Goal: Information Seeking & Learning: Check status

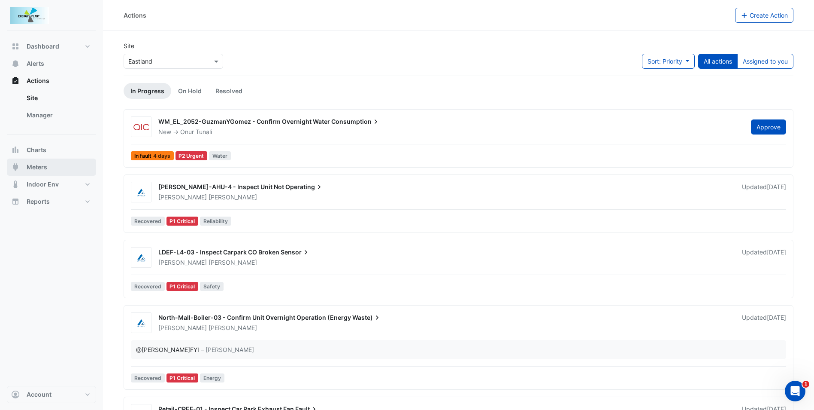
click at [42, 161] on button "Meters" at bounding box center [51, 166] width 89 height 17
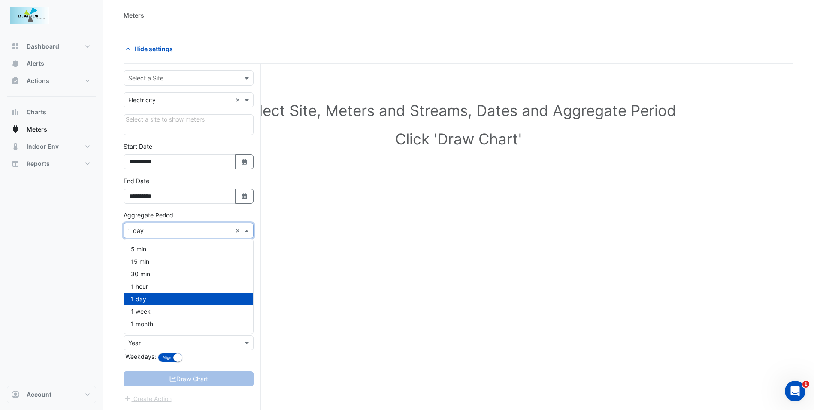
click at [206, 225] on div "× 1 day ×" at bounding box center [189, 230] width 130 height 15
click at [187, 270] on div "30 min" at bounding box center [188, 273] width 129 height 12
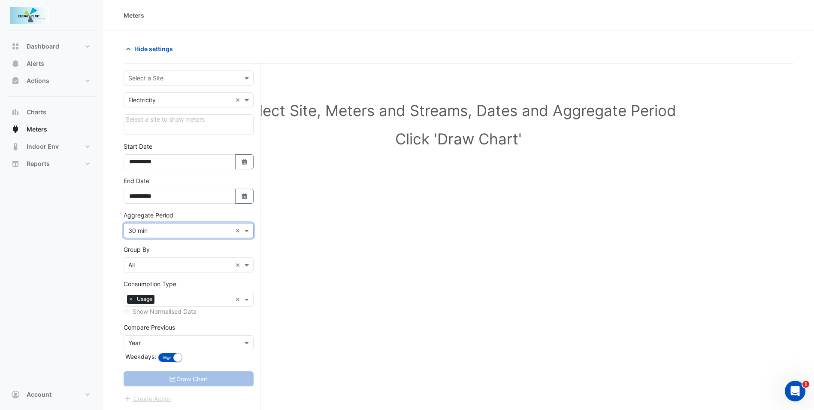
click at [181, 101] on input "text" at bounding box center [179, 100] width 103 height 9
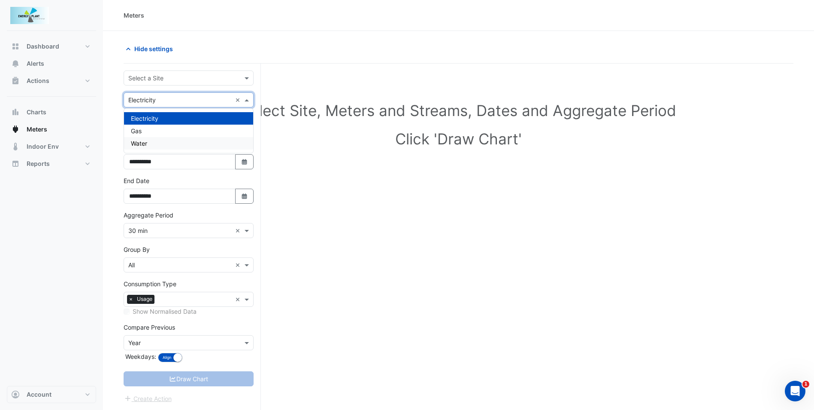
click at [166, 140] on div "Water" at bounding box center [188, 143] width 129 height 12
click at [183, 124] on div "Select a site to show meters" at bounding box center [189, 124] width 130 height 21
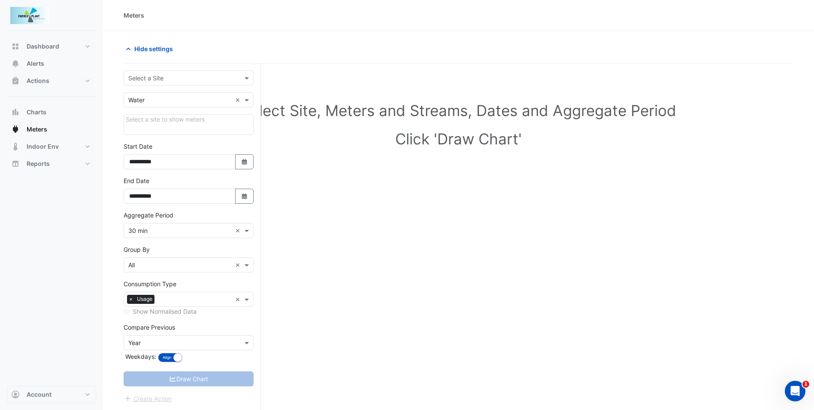
click at [170, 120] on div "Select a site to show meters" at bounding box center [189, 124] width 130 height 21
click at [211, 85] on div "Select a Site" at bounding box center [189, 77] width 130 height 15
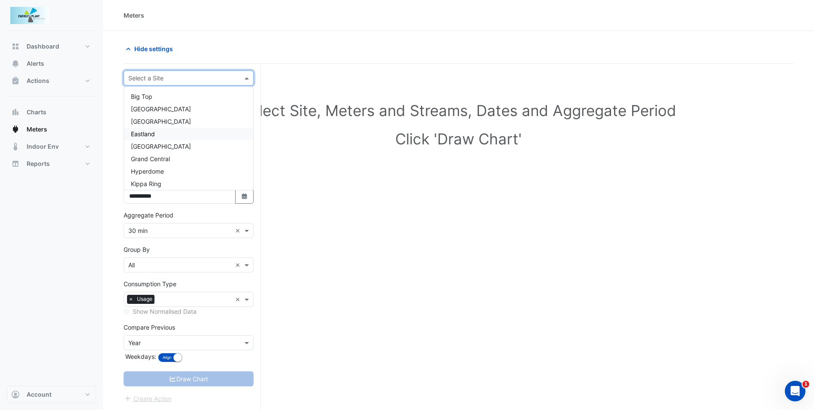
click at [189, 133] on div "Eastland" at bounding box center [188, 133] width 129 height 12
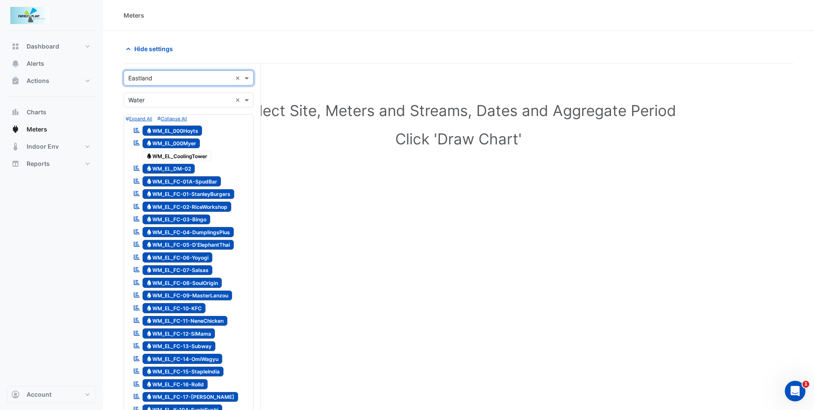
click at [187, 132] on span "Water WM_EL_000Hoyts" at bounding box center [173, 130] width 60 height 10
click at [182, 141] on span "Water WM_EL_000Myer" at bounding box center [172, 143] width 58 height 10
click at [181, 165] on span "Water WM_EL_DM-02" at bounding box center [169, 169] width 53 height 10
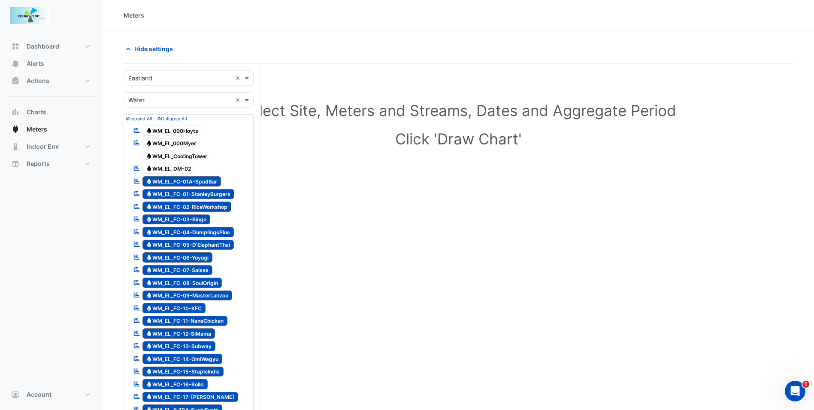
click at [182, 177] on span "Water WM_EL_FC-01A-SpudBar" at bounding box center [182, 181] width 79 height 10
click at [186, 193] on span "Water WM_EL_FC-01-StanleyBurgers" at bounding box center [189, 194] width 92 height 10
click at [187, 210] on span "Water WM_EL_FC-02-RiceWorkshop" at bounding box center [187, 206] width 89 height 10
click at [186, 213] on div "Reportable Water WM_EL_FC-03-Bingo" at bounding box center [172, 219] width 82 height 12
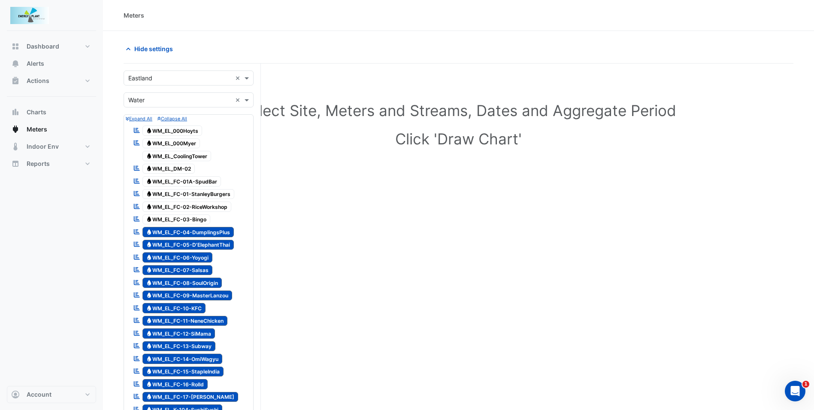
click at [189, 231] on span "Water WM_EL_FC-04-DumplingsPlus" at bounding box center [189, 232] width 92 height 10
click at [191, 244] on span "Water WM_EL_FC-05-D'ElephantThai" at bounding box center [189, 245] width 92 height 10
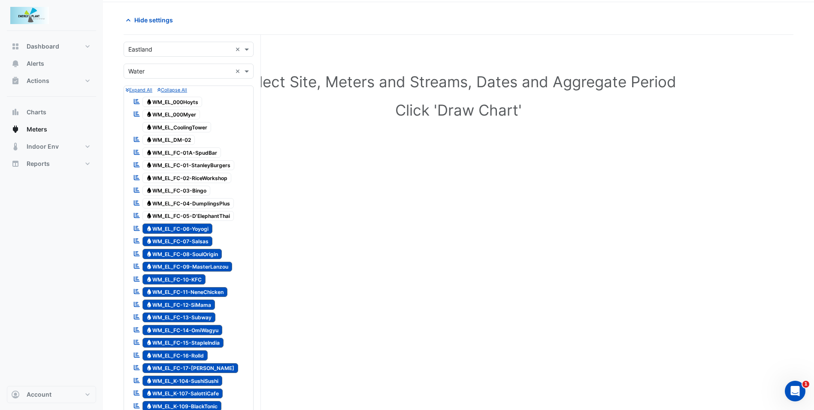
scroll to position [43, 0]
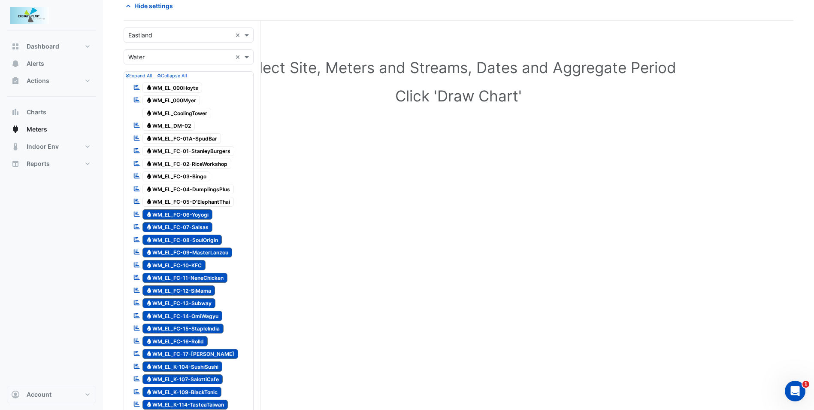
click at [194, 213] on span "Water WM_EL_FC-06-Yoyogi" at bounding box center [178, 214] width 70 height 10
click at [196, 226] on span "Water WM_EL_FC-07-Salsas" at bounding box center [178, 227] width 70 height 10
click at [197, 239] on span "Water WM_EL_FC-08-SoulOrigin" at bounding box center [183, 239] width 80 height 10
click at [199, 250] on span "Water WM_EL_FC-09-MasterLanzou" at bounding box center [188, 252] width 90 height 10
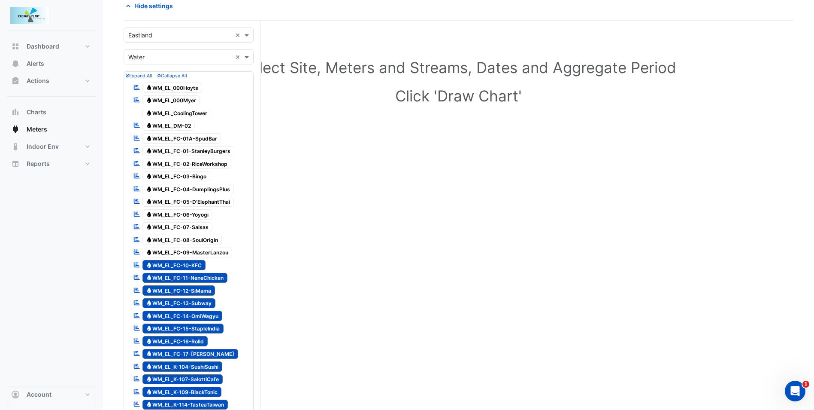
click at [199, 264] on span "Water WM_EL_FC-10-KFC" at bounding box center [175, 265] width 64 height 10
drag, startPoint x: 194, startPoint y: 273, endPoint x: 194, endPoint y: 282, distance: 9.0
click at [194, 273] on span "Water WM_EL_FC-11-NeneChicken" at bounding box center [185, 278] width 85 height 10
click at [192, 293] on span "Water WM_EL_FC-12-SiMama" at bounding box center [179, 290] width 73 height 10
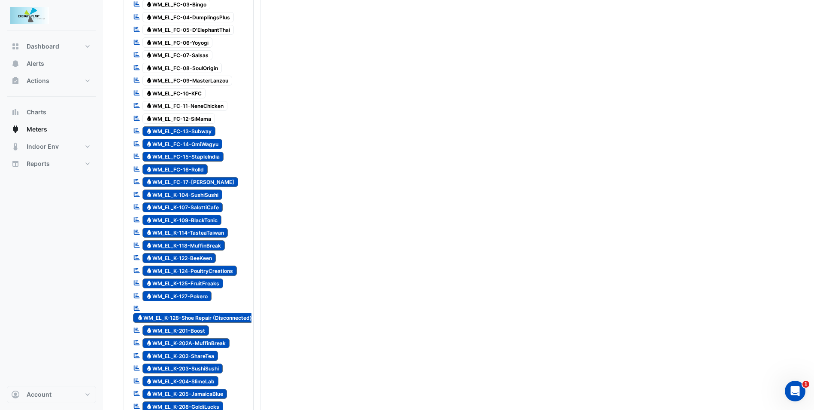
click at [204, 130] on span "Water WM_EL_FC-13-Subway" at bounding box center [179, 131] width 73 height 10
click at [202, 145] on span "Water WM_EL_FC-14-OmiWagyu" at bounding box center [183, 144] width 80 height 10
click at [201, 156] on span "Water WM_EL_FC-15-StapleIndia" at bounding box center [184, 157] width 82 height 10
click at [202, 174] on span "Water WM_EL_FC-16-Rolld" at bounding box center [176, 169] width 66 height 10
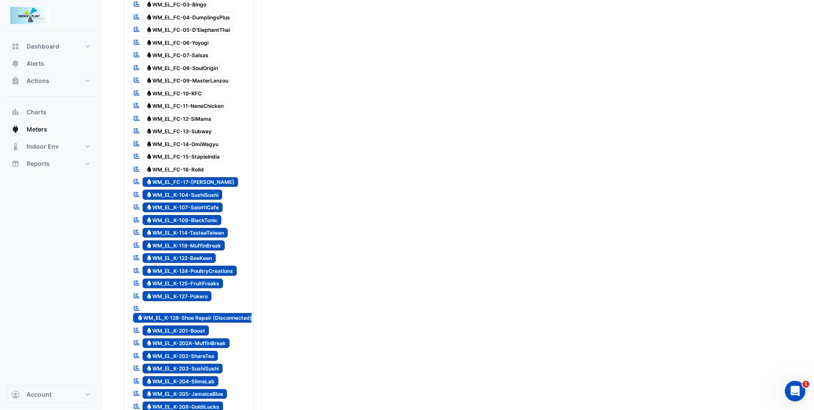
click at [202, 183] on span "Water WM_EL_FC-17-[PERSON_NAME]" at bounding box center [191, 182] width 96 height 10
click at [206, 203] on span "Water WM_EL_K-107-SalottiCafe" at bounding box center [183, 207] width 81 height 10
click at [205, 225] on div "Reportable Water WM_EL_K-109-BlackTonic" at bounding box center [177, 220] width 93 height 12
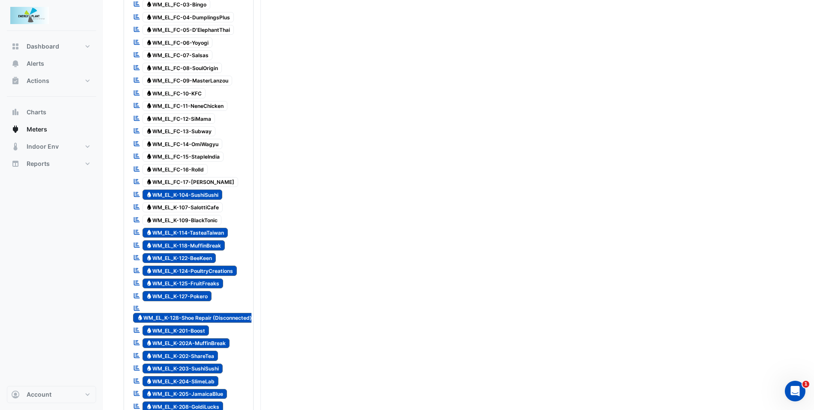
click at [203, 245] on span "Water WM_EL_K-118-MuffinBreak" at bounding box center [184, 245] width 83 height 10
click at [195, 234] on span "Water WM_EL_K-114-TasteaTaiwan" at bounding box center [186, 233] width 86 height 10
click at [195, 258] on span "Water WM_EL_K-122-BeeKeen" at bounding box center [180, 258] width 74 height 10
click at [196, 269] on span "Water WM_EL_K-124-PoultryCreations" at bounding box center [190, 270] width 95 height 10
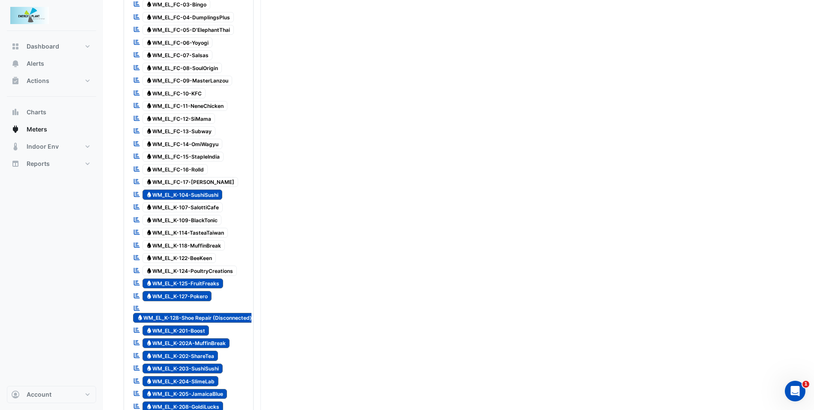
click at [197, 282] on span "Water WM_EL_K-125-FruitFreaks" at bounding box center [183, 283] width 81 height 10
click at [196, 296] on span "Water WM_EL_K-127-Pokero" at bounding box center [178, 296] width 70 height 10
click at [194, 318] on span "Water WM_EL_K-128-Shoe Repair (Disconnected)" at bounding box center [194, 318] width 123 height 10
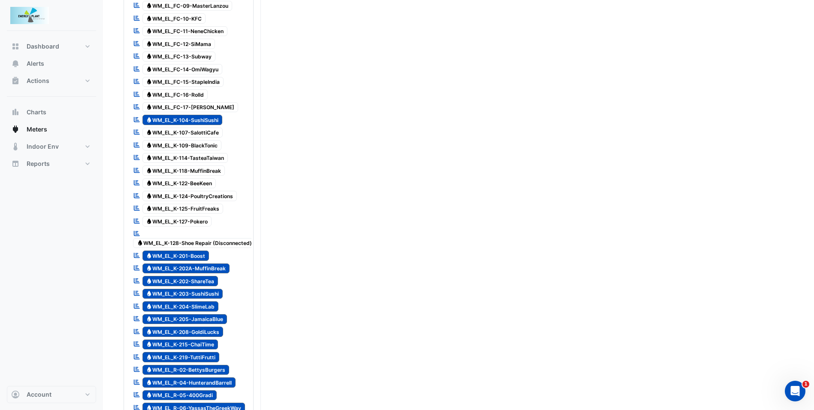
scroll to position [300, 0]
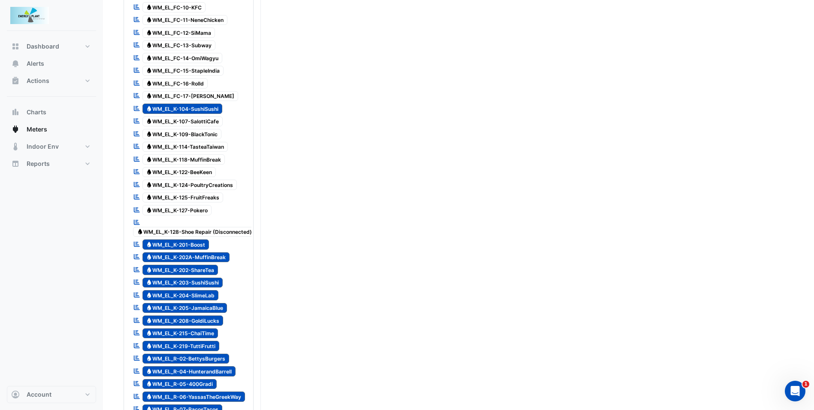
click at [195, 241] on span "Water WM_EL_K-201-Boost" at bounding box center [176, 244] width 67 height 10
click at [197, 256] on span "Water WM_EL_K-202A-MuffinBreak" at bounding box center [187, 257] width 88 height 10
click at [200, 268] on span "Water WM_EL_K-202-ShareTea" at bounding box center [181, 269] width 76 height 10
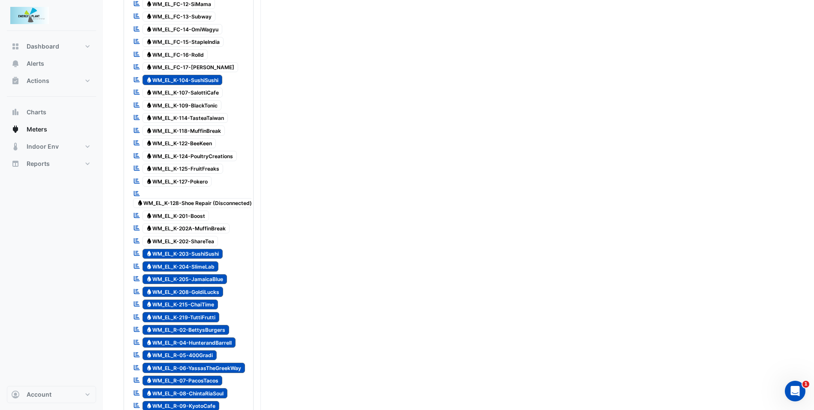
scroll to position [343, 0]
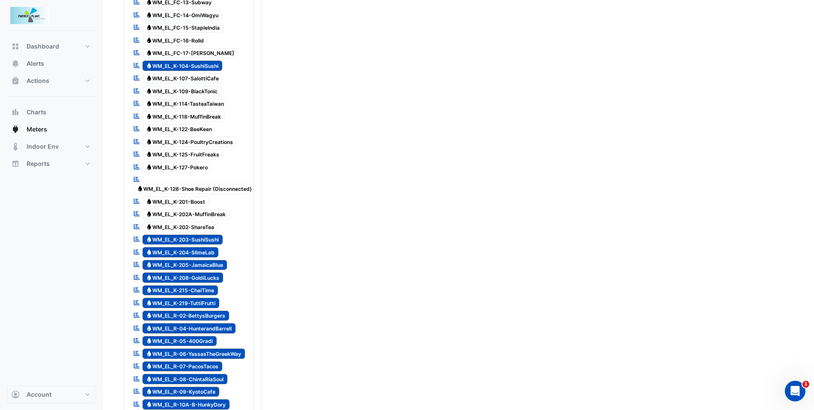
click at [198, 236] on span "Water WM_EL_K-203-SushiSushi" at bounding box center [183, 239] width 81 height 10
click at [199, 255] on span "Water WM_EL_K-204-SlimeLab" at bounding box center [181, 252] width 76 height 10
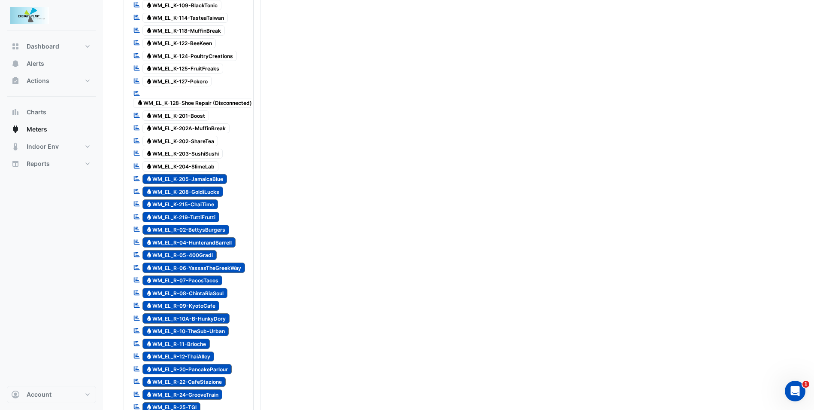
click at [194, 177] on span "Water WM_EL_K-205-JamaicaBlue" at bounding box center [185, 179] width 85 height 10
click at [195, 193] on span "Water WM_EL_K-208-GoldiLucks" at bounding box center [183, 191] width 81 height 10
click at [194, 206] on span "Water WM_EL_K-215-ChaiTime" at bounding box center [181, 204] width 76 height 10
click at [197, 217] on span "Water WM_EL_K-219-TuttiFrutti" at bounding box center [181, 217] width 77 height 10
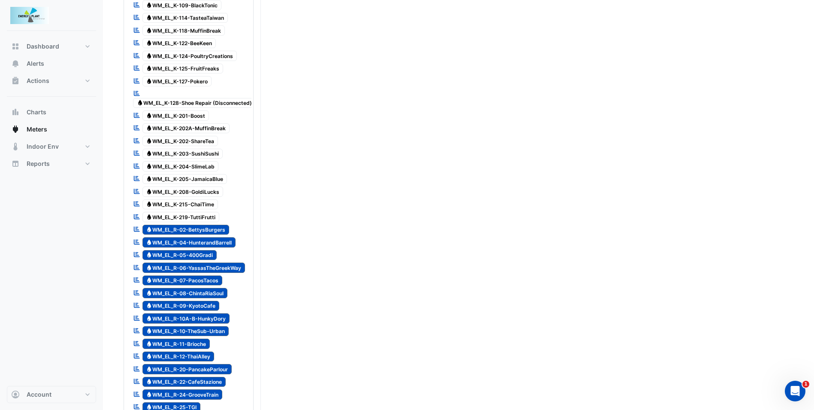
click at [200, 233] on span "Water WM_EL_R-02-BettysBurgers" at bounding box center [186, 230] width 87 height 10
click at [202, 245] on span "Water WM_EL_R-04-HunterandBarrell" at bounding box center [190, 242] width 94 height 10
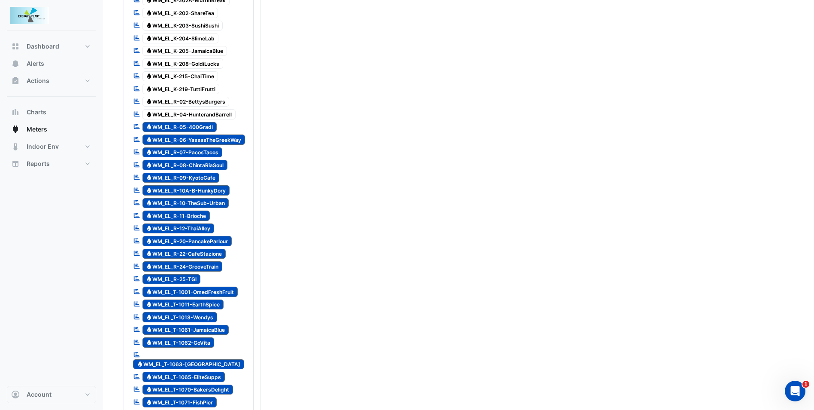
scroll to position [558, 0]
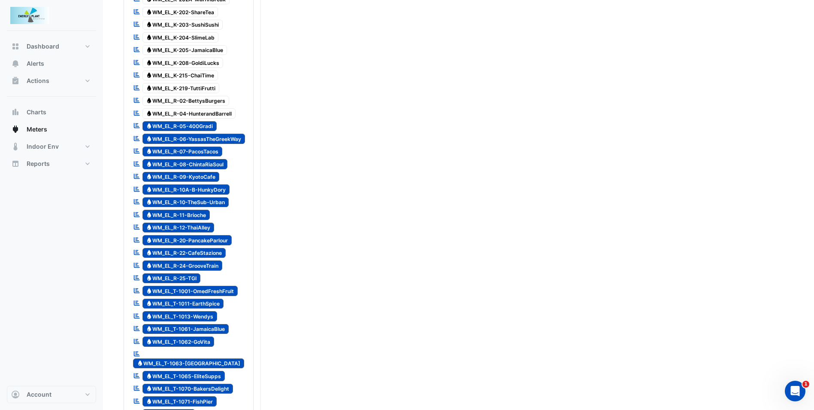
click at [184, 121] on span "Water WM_EL_R-05-400Gradi" at bounding box center [180, 126] width 75 height 10
click at [188, 146] on div "Reportable Water WM_EL_R-07-PacosTacos" at bounding box center [178, 152] width 94 height 12
click at [195, 135] on span "Water WM_EL_R-06-[GEOGRAPHIC_DATA]" at bounding box center [194, 139] width 103 height 10
click at [192, 160] on span "Water WM_EL_R-08-ChintaRiaSoul" at bounding box center [185, 164] width 85 height 10
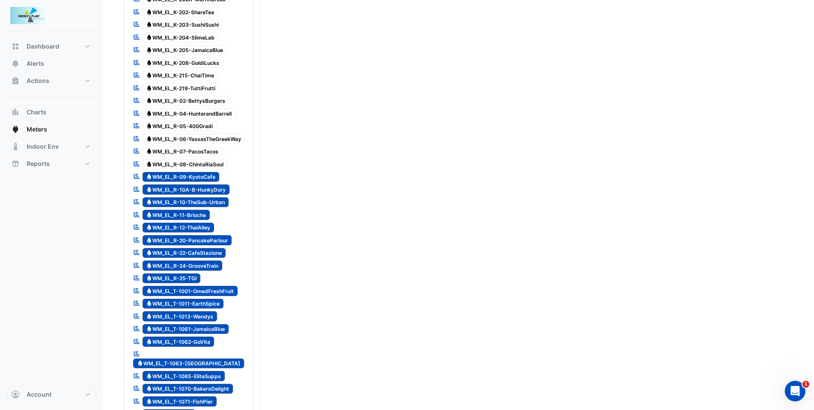
click at [196, 178] on span "Water WM_EL_R-09-KyotoCafe" at bounding box center [181, 177] width 77 height 10
click at [200, 195] on div at bounding box center [189, 195] width 126 height 1
click at [200, 191] on span "Water WM_EL_R-10A-B-HunkyDory" at bounding box center [187, 189] width 88 height 10
click at [203, 204] on span "Water WM_EL_R-10-TheSub-Urban" at bounding box center [186, 202] width 87 height 10
click at [198, 222] on div "Reportable Water WM_EL_R-12-ThaiAlley" at bounding box center [173, 228] width 85 height 12
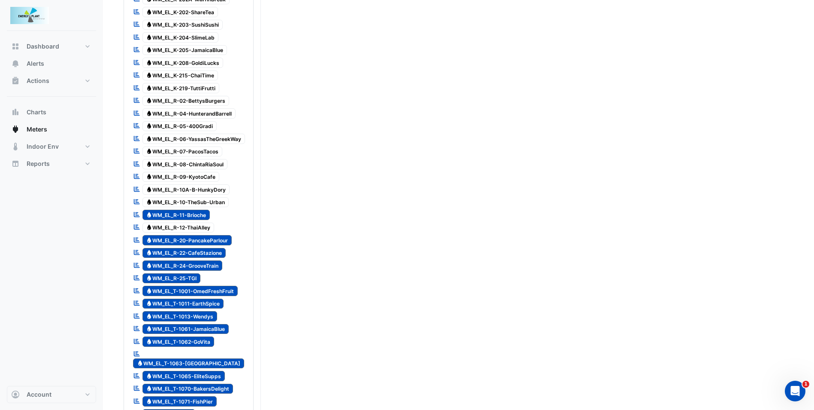
click at [197, 214] on span "Water WM_EL_R-11-Brioche" at bounding box center [177, 214] width 68 height 10
click at [196, 240] on span "Water WM_EL_R-20-PancakeParlour" at bounding box center [188, 240] width 90 height 10
click at [196, 249] on span "Water WM_EL_R-22-CafeStazione" at bounding box center [185, 253] width 84 height 10
click at [199, 261] on span "Water WM_EL_R-24-GrooveTrain" at bounding box center [183, 265] width 80 height 10
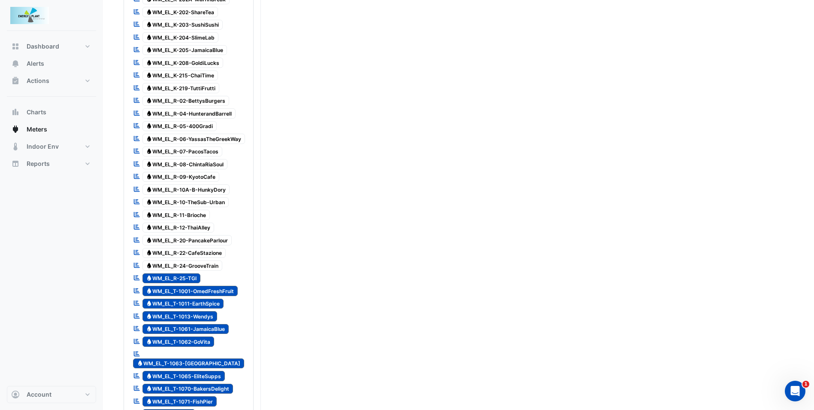
click at [188, 272] on div "Reportable Water WM_EL_R-25-TGI" at bounding box center [167, 278] width 72 height 12
click at [191, 287] on span "Water WM_EL_T-1001-OmedFreshFruit" at bounding box center [191, 290] width 96 height 10
click at [194, 299] on span "Water WM_EL_T-1011-EarthSpice" at bounding box center [184, 303] width 82 height 10
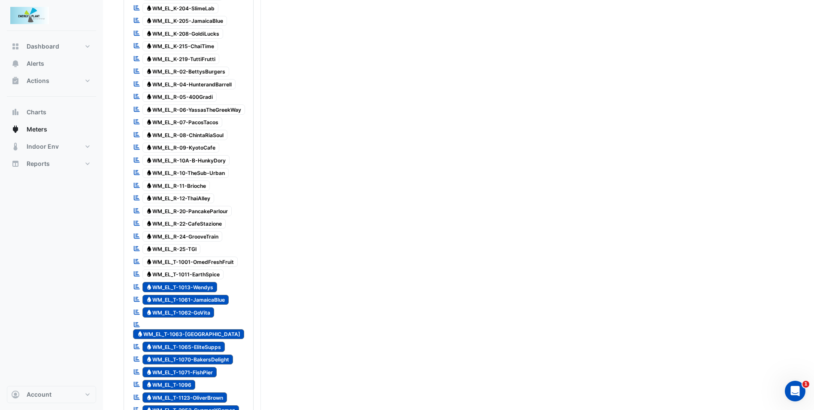
scroll to position [601, 0]
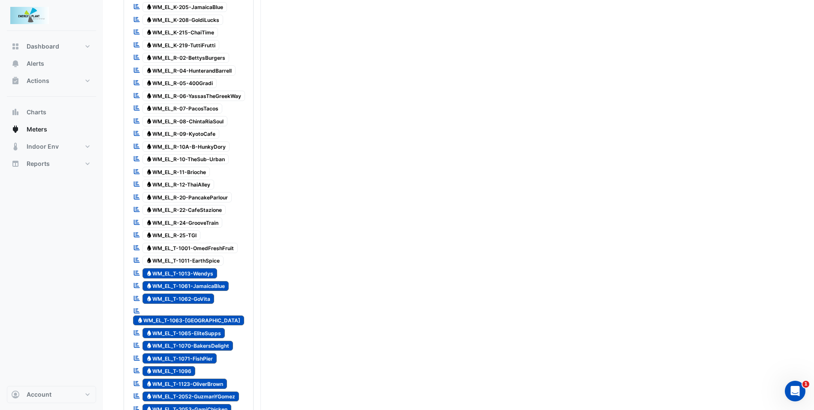
click at [188, 271] on span "Water WM_EL_T-1013-Wendys" at bounding box center [180, 273] width 75 height 10
drag, startPoint x: 191, startPoint y: 283, endPoint x: 195, endPoint y: 290, distance: 7.7
click at [192, 283] on span "Water WM_EL_T-1061-JamaicaBlue" at bounding box center [186, 286] width 87 height 10
click at [196, 295] on span "Water WM_EL_T-1062-GoVita" at bounding box center [179, 298] width 72 height 10
click at [195, 315] on span "Water WM_EL_T-1063-[GEOGRAPHIC_DATA]" at bounding box center [188, 320] width 111 height 10
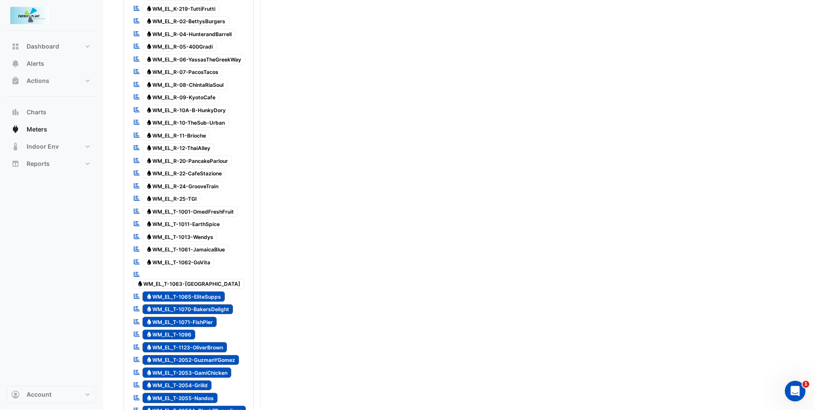
scroll to position [687, 0]
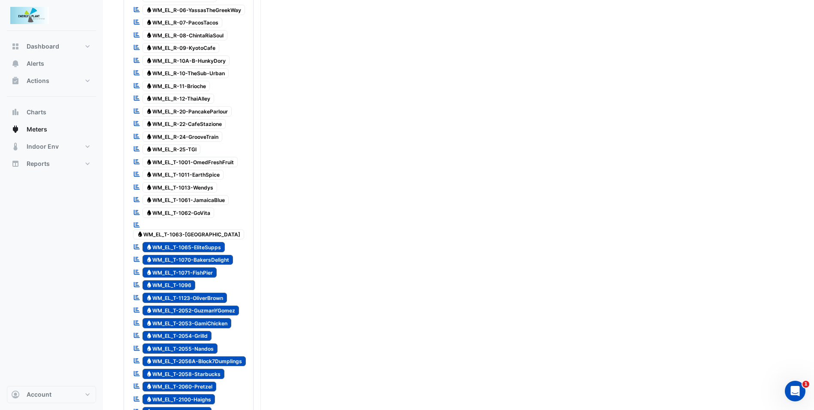
click at [194, 243] on div "Reportable Water WM_EL_T-1065-EliteSupps" at bounding box center [179, 247] width 96 height 12
click at [194, 255] on span "Water WM_EL_T-1070-BakersDelight" at bounding box center [188, 260] width 91 height 10
click at [188, 267] on span "Water WM_EL_T-1071-FishPier" at bounding box center [180, 272] width 75 height 10
click at [185, 280] on span "Water WM_EL_T-1096" at bounding box center [169, 285] width 53 height 10
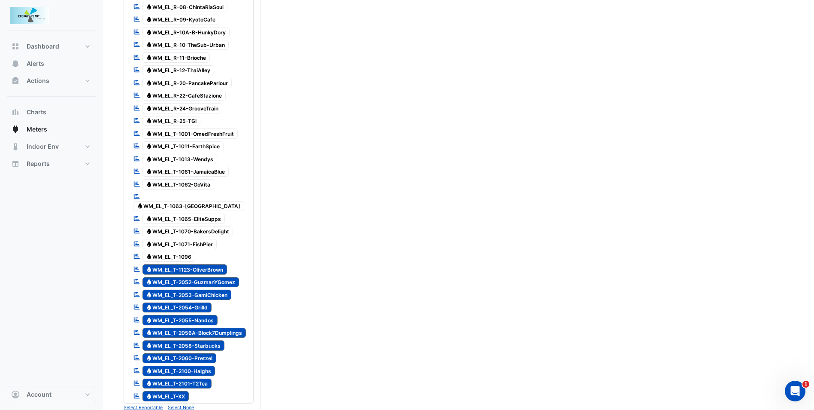
scroll to position [773, 0]
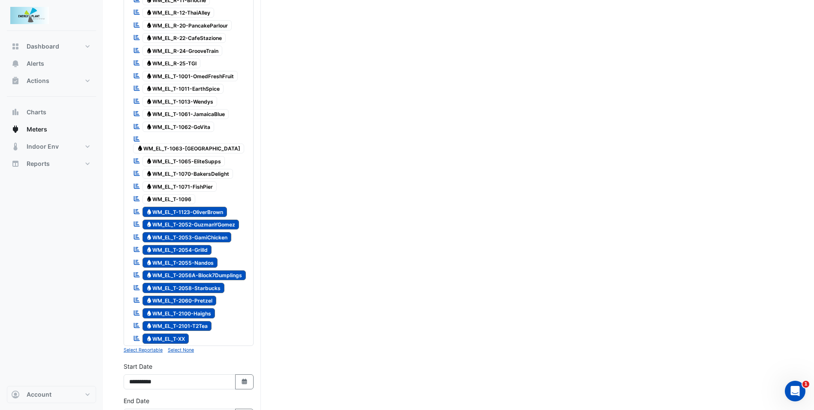
click at [200, 206] on span "Water WM_EL_T-1123-OliverBrown" at bounding box center [185, 211] width 85 height 10
click at [200, 219] on span "Water WM_EL_T-2052-GuzmanYGomez" at bounding box center [191, 224] width 97 height 10
click at [196, 232] on span "Water WM_EL_T-2053-GamiChicken" at bounding box center [187, 237] width 89 height 10
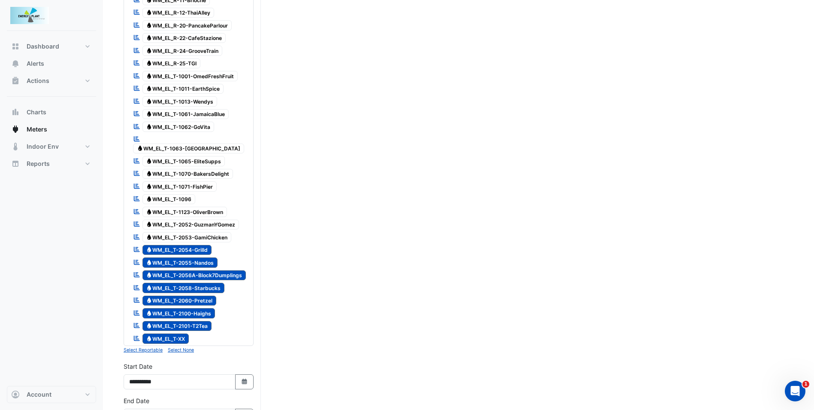
click at [195, 245] on span "Water WM_EL_T-2054-Grilld" at bounding box center [178, 250] width 70 height 10
click at [197, 257] on span "Water WM_EL_T-2055-Nandos" at bounding box center [181, 262] width 76 height 10
click at [197, 270] on span "Water WM_EL_T-2056A-Block7Dumplings" at bounding box center [195, 275] width 104 height 10
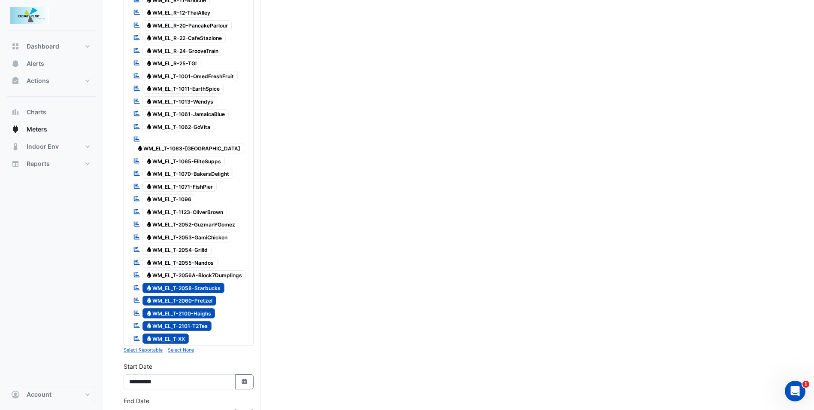
click at [196, 282] on span "Water WM_EL_T-2058-Starbucks" at bounding box center [184, 287] width 82 height 10
click at [196, 295] on span "Water WM_EL_T-2060-Pretzel" at bounding box center [180, 300] width 74 height 10
drag, startPoint x: 199, startPoint y: 302, endPoint x: 198, endPoint y: 313, distance: 10.3
click at [199, 308] on span "Water WM_EL_T-2100-Haighs" at bounding box center [179, 313] width 73 height 10
click at [196, 321] on span "Water WM_EL_T-2101-T2Tea" at bounding box center [178, 326] width 70 height 10
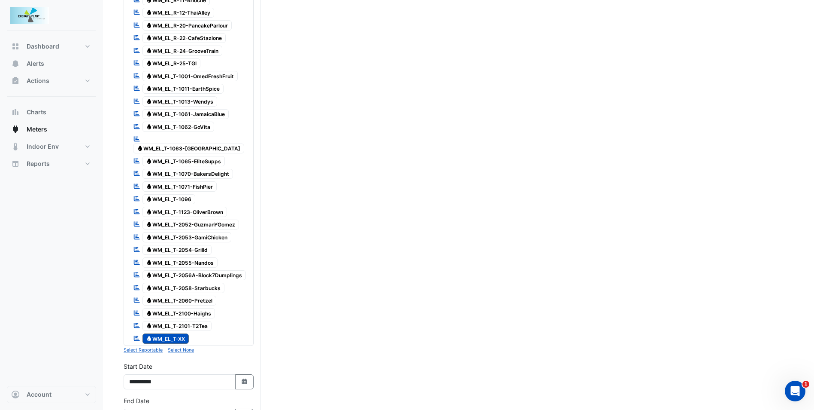
click at [174, 333] on span "Water WM_EL_T-XX" at bounding box center [166, 338] width 47 height 10
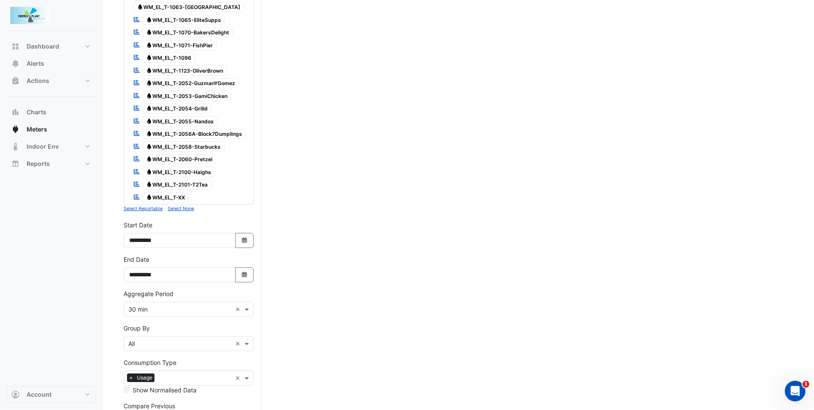
scroll to position [944, 0]
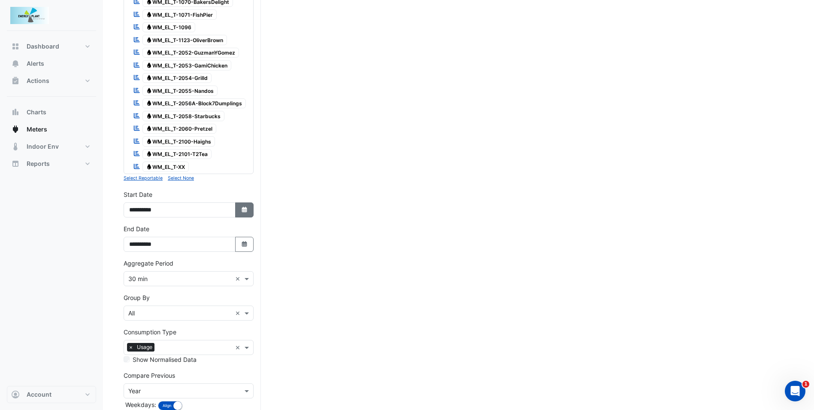
click at [240, 207] on button "Select Date" at bounding box center [244, 209] width 19 height 15
select select "*"
select select "****"
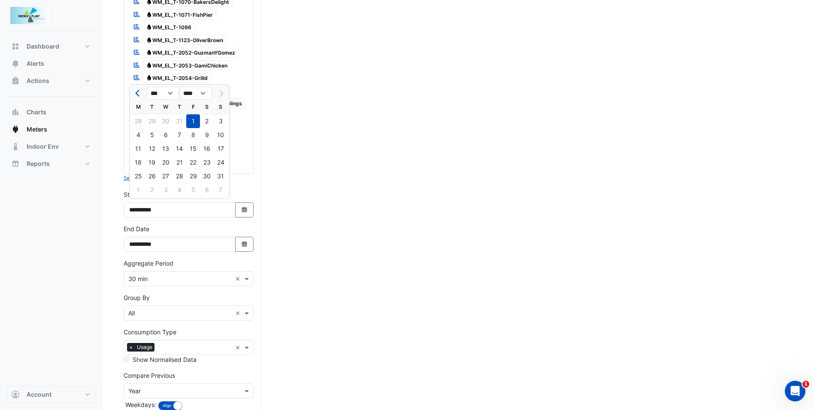
click at [138, 92] on span "Previous month" at bounding box center [138, 93] width 6 height 6
select select "*"
click at [153, 119] on div "1" at bounding box center [152, 121] width 14 height 14
type input "**********"
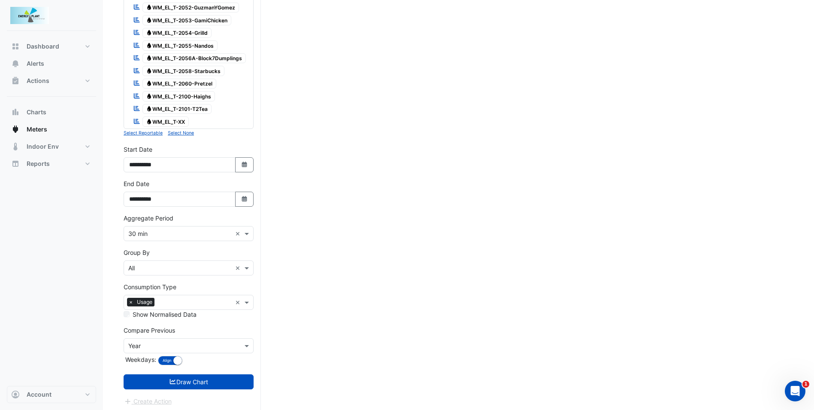
scroll to position [990, 0]
click at [241, 340] on div at bounding box center [188, 345] width 129 height 10
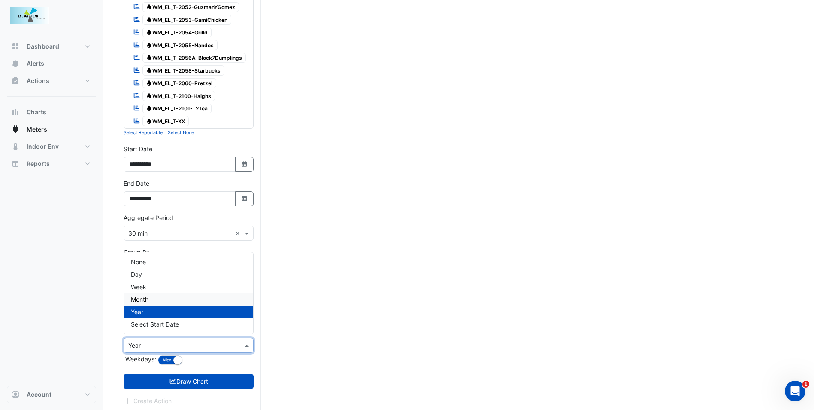
click at [149, 294] on div "Month" at bounding box center [188, 299] width 129 height 12
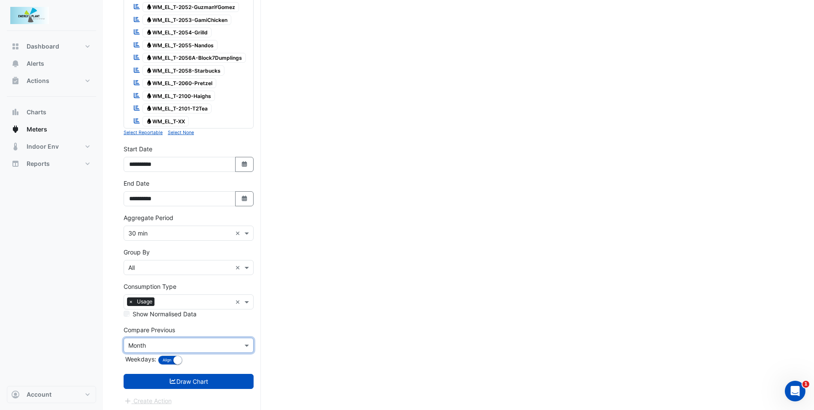
click at [223, 341] on input "text" at bounding box center [179, 345] width 103 height 9
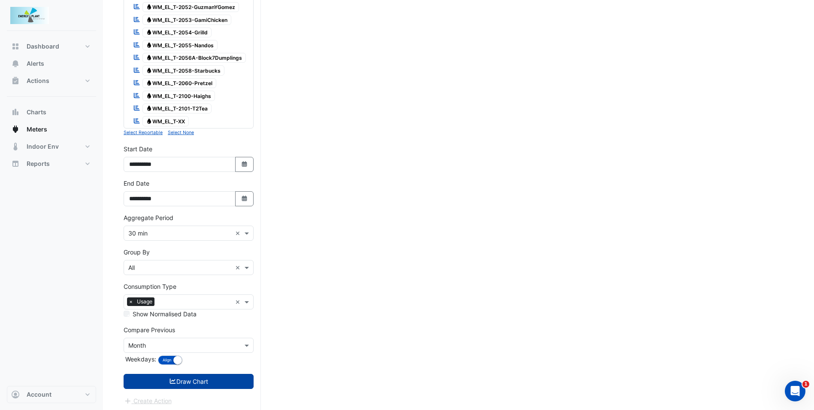
click at [203, 376] on button "Draw Chart" at bounding box center [189, 380] width 130 height 15
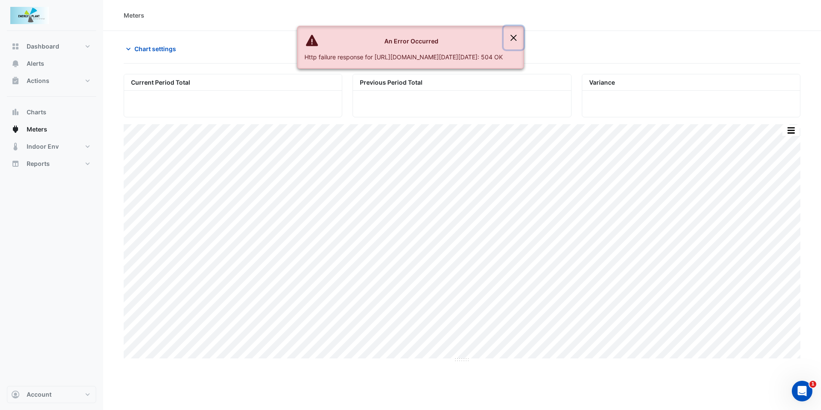
click at [523, 33] on button "Close" at bounding box center [514, 37] width 20 height 23
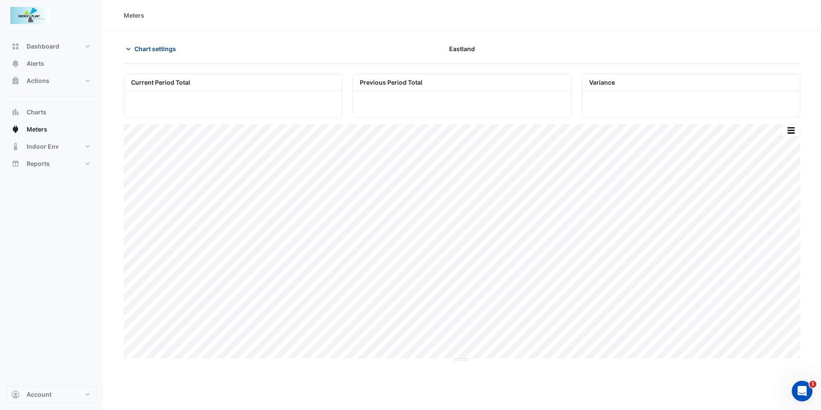
click at [155, 49] on span "Chart settings" at bounding box center [155, 48] width 42 height 9
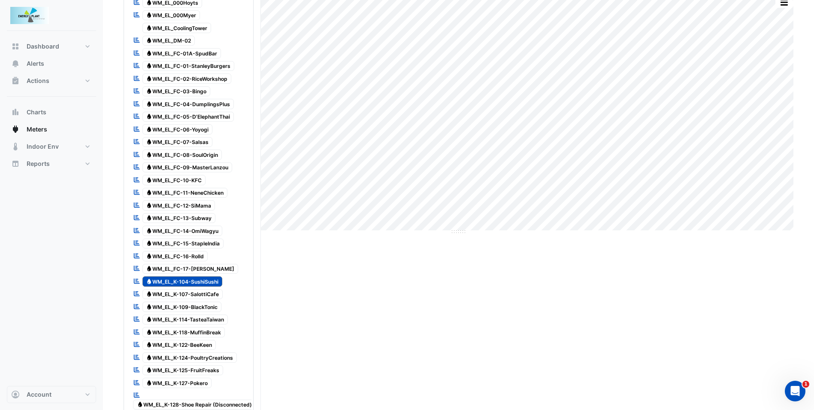
scroll to position [129, 0]
click at [203, 281] on span "Water WM_EL_K-104-SushiSushi" at bounding box center [183, 280] width 80 height 10
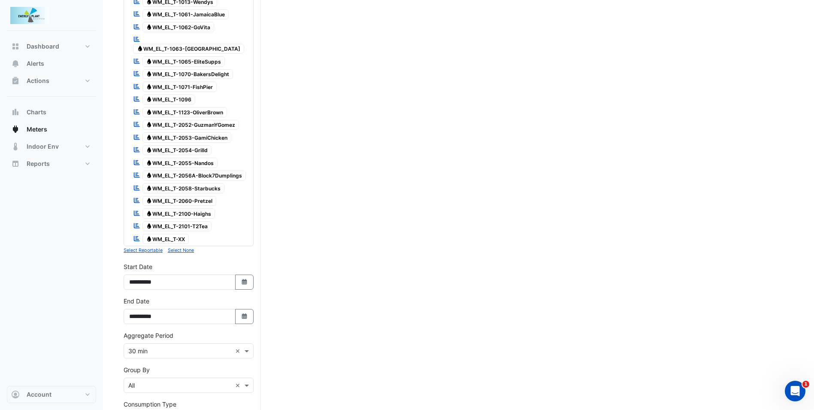
scroll to position [901, 0]
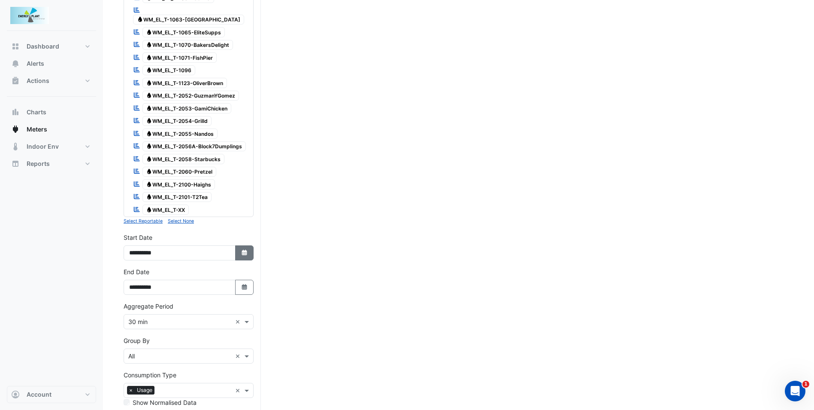
click at [246, 249] on icon "Select Date" at bounding box center [245, 252] width 8 height 6
select select "*"
select select "****"
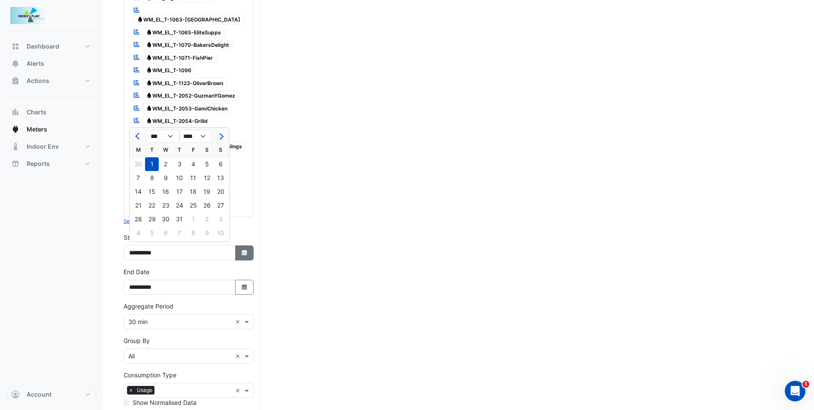
click at [246, 249] on icon "Select Date" at bounding box center [245, 252] width 8 height 6
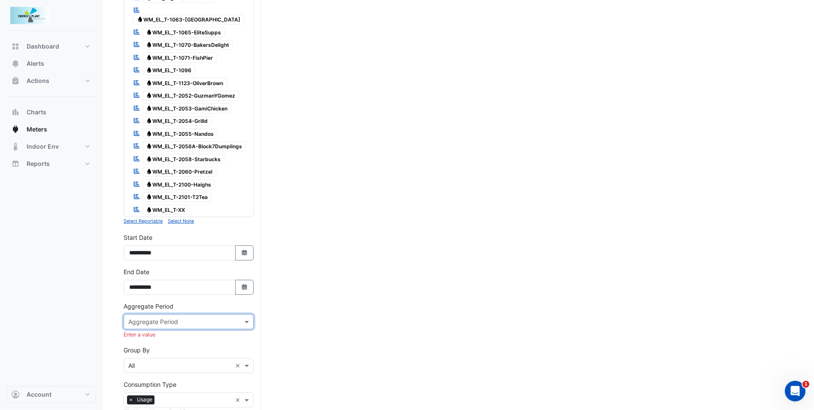
click at [239, 319] on div at bounding box center [188, 321] width 129 height 10
click at [192, 254] on div "30 min" at bounding box center [188, 250] width 129 height 12
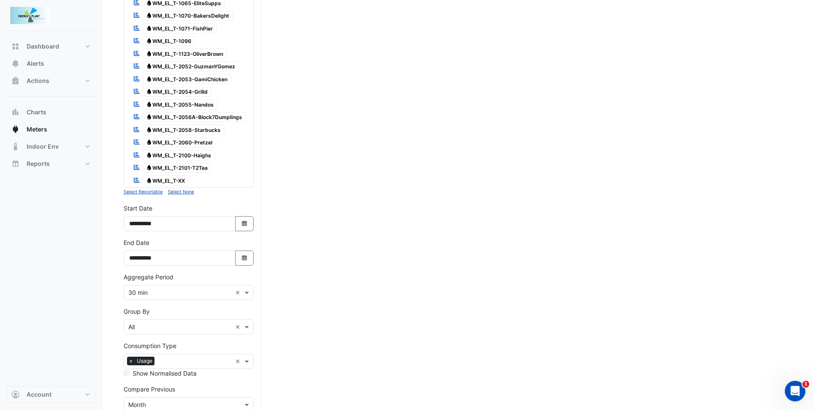
scroll to position [944, 0]
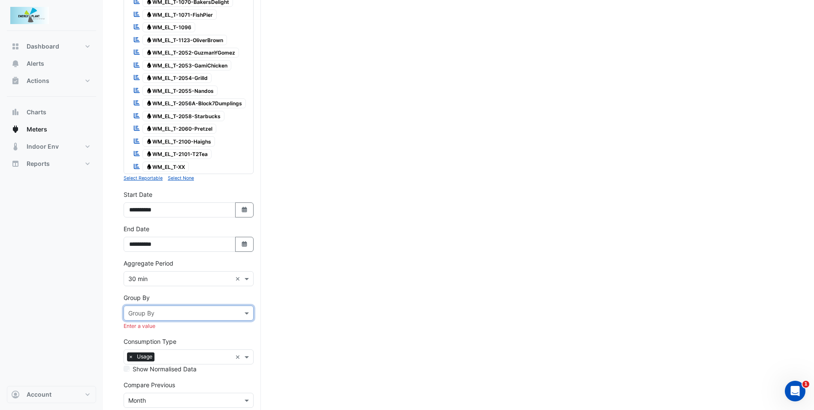
click at [237, 310] on div at bounding box center [188, 313] width 129 height 10
click at [195, 337] on div "Meter" at bounding box center [188, 341] width 129 height 12
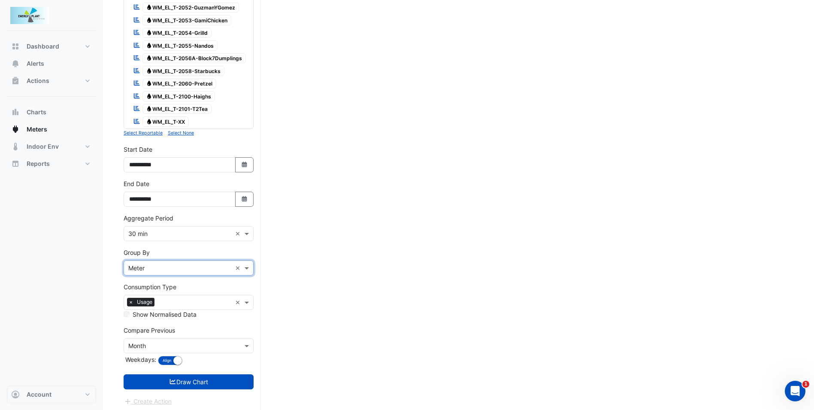
scroll to position [990, 0]
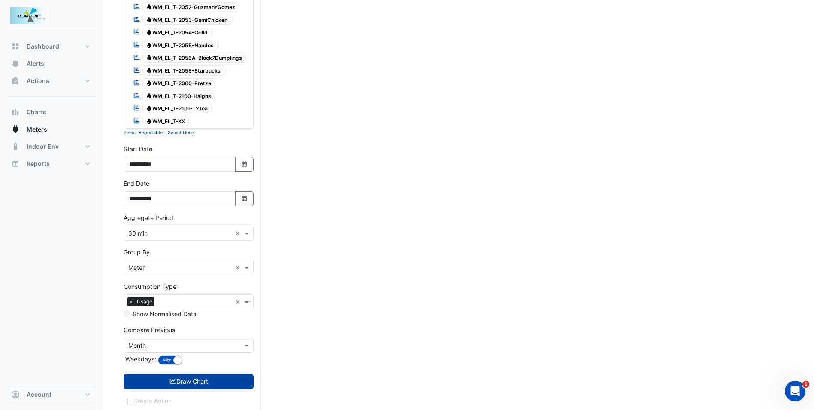
click at [199, 376] on button "Draw Chart" at bounding box center [189, 380] width 130 height 15
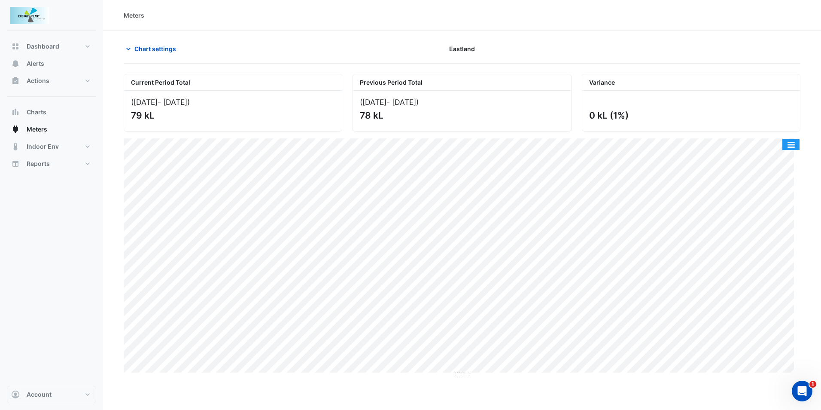
click at [785, 141] on button "button" at bounding box center [790, 144] width 17 height 11
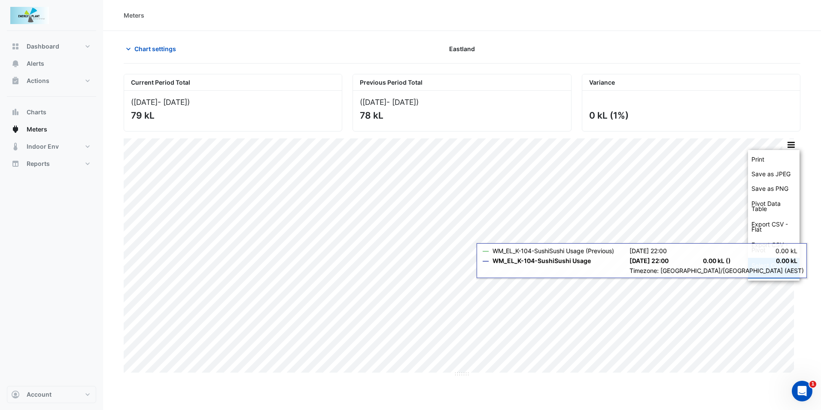
click at [774, 266] on div "Select Chart Type" at bounding box center [774, 268] width 52 height 21
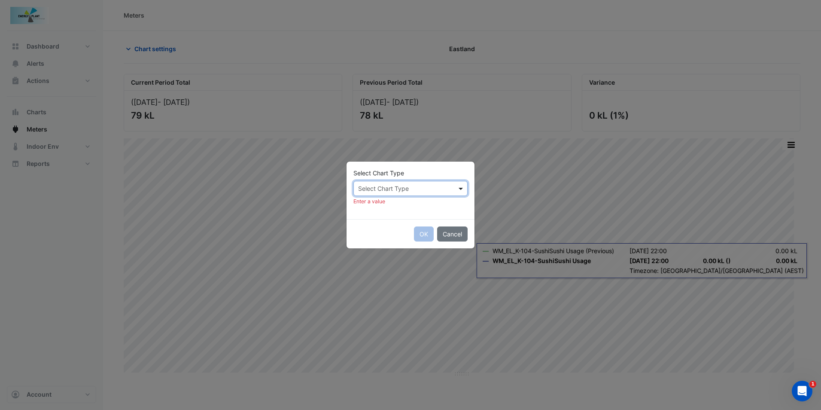
click at [460, 188] on span at bounding box center [461, 188] width 11 height 9
click at [555, 154] on ngb-modal-window "Select Chart Type Select Chart Type Line Column Stacked Enter a value OK Cancel" at bounding box center [410, 205] width 821 height 410
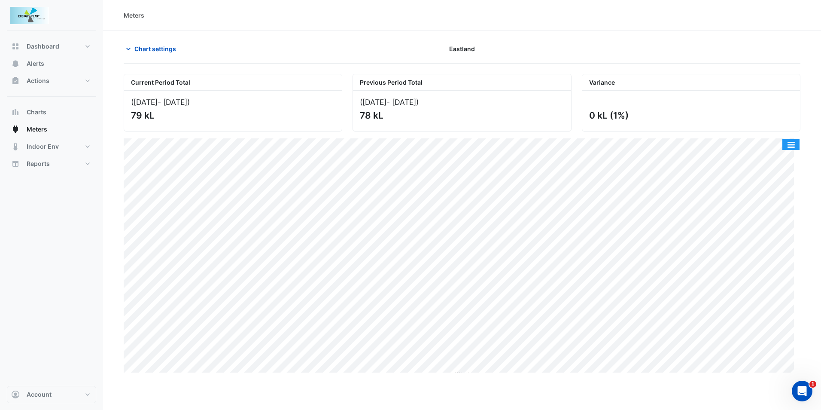
click at [789, 145] on button "button" at bounding box center [790, 144] width 17 height 11
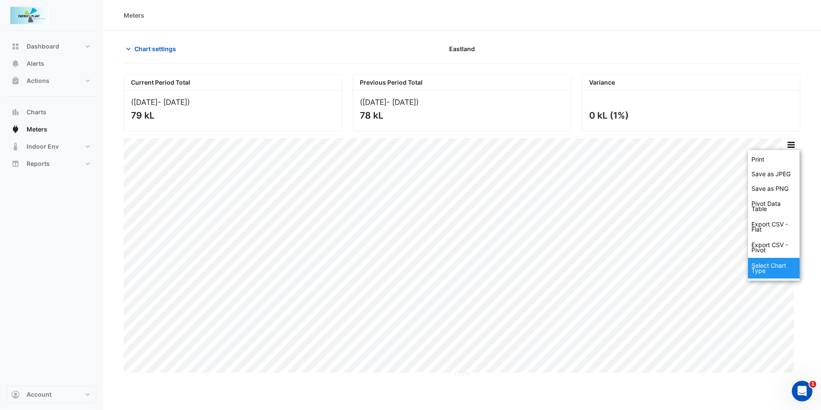
click at [779, 267] on div "Select Chart Type" at bounding box center [774, 268] width 52 height 21
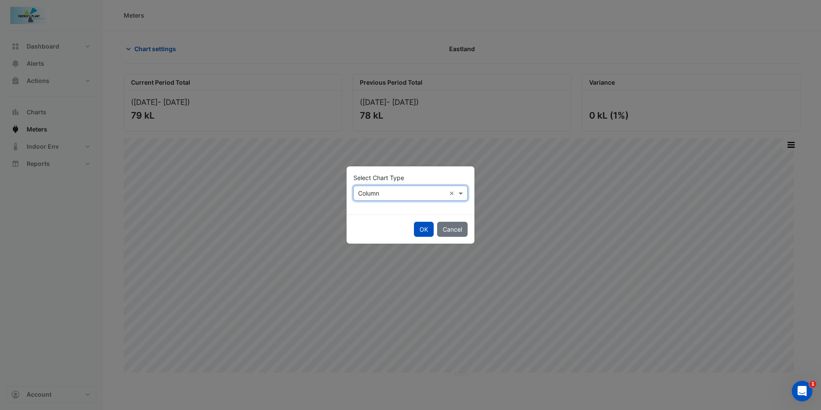
click at [428, 198] on div "× Column ×" at bounding box center [410, 192] width 114 height 15
click at [372, 210] on span "Line" at bounding box center [367, 211] width 12 height 7
click at [421, 230] on button "OK" at bounding box center [424, 229] width 20 height 15
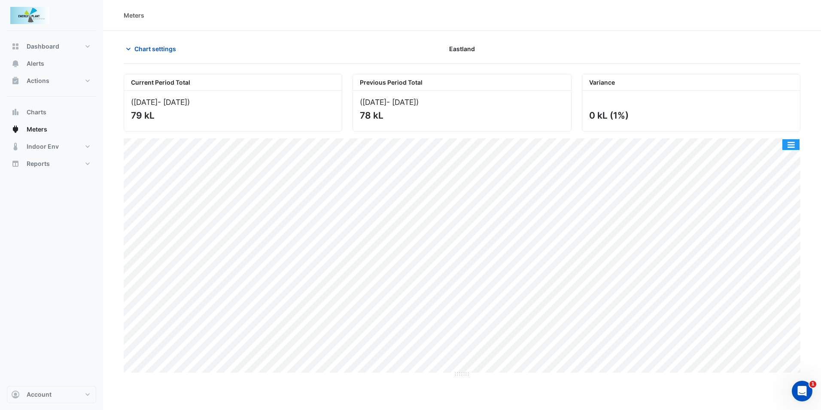
click at [788, 148] on button "button" at bounding box center [790, 144] width 17 height 11
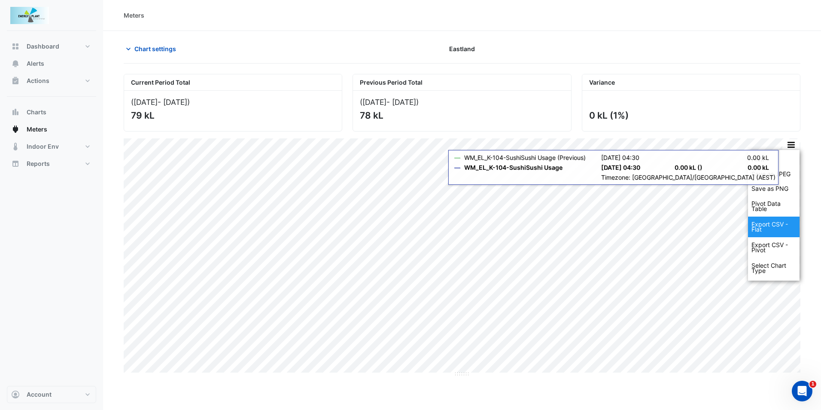
click at [768, 228] on div "Export CSV - Flat" at bounding box center [774, 226] width 52 height 21
